Goal: Task Accomplishment & Management: Manage account settings

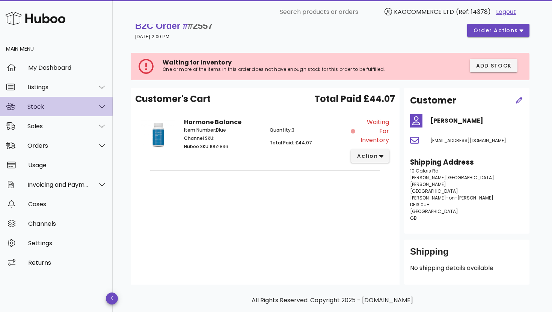
click at [66, 112] on div "Stock" at bounding box center [56, 107] width 113 height 20
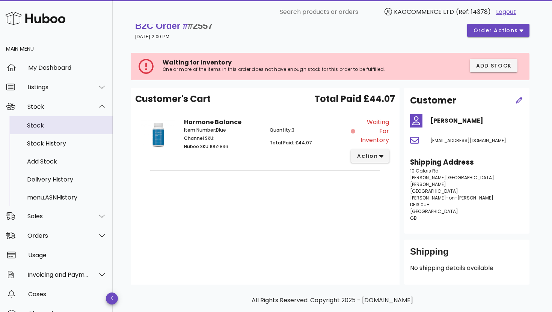
click at [62, 123] on div "Stock" at bounding box center [67, 125] width 80 height 7
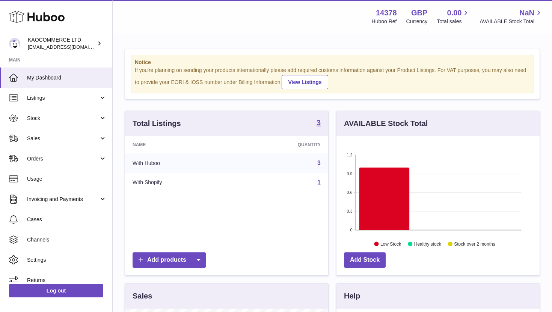
scroll to position [117, 203]
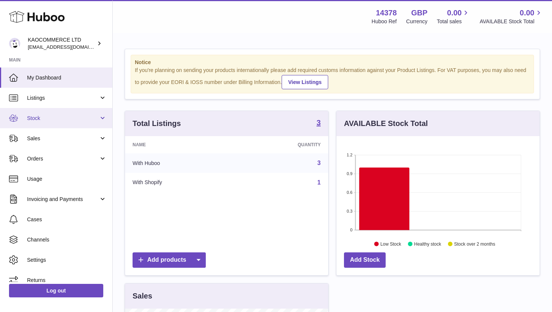
click at [71, 123] on link "Stock" at bounding box center [56, 118] width 112 height 20
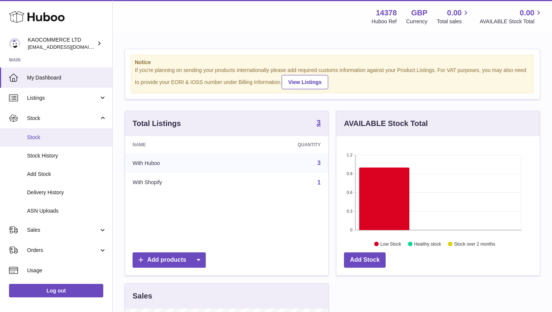
click at [68, 136] on span "Stock" at bounding box center [67, 137] width 80 height 7
